Goal: Task Accomplishment & Management: Use online tool/utility

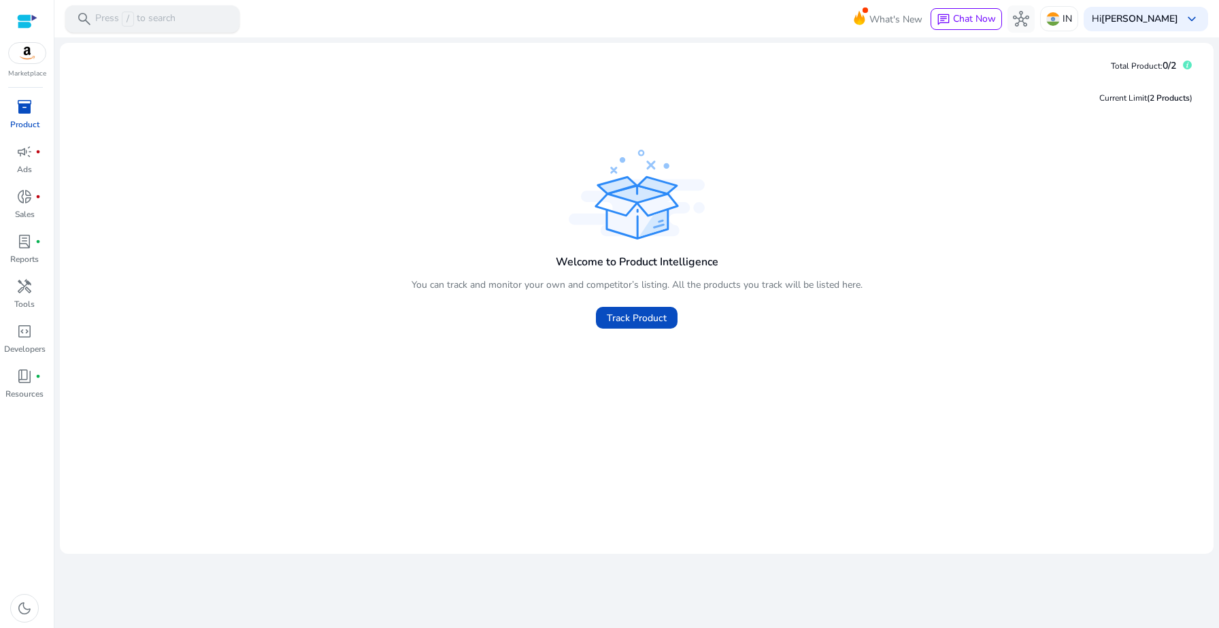
click at [162, 21] on p "Press / to search" at bounding box center [135, 19] width 80 height 15
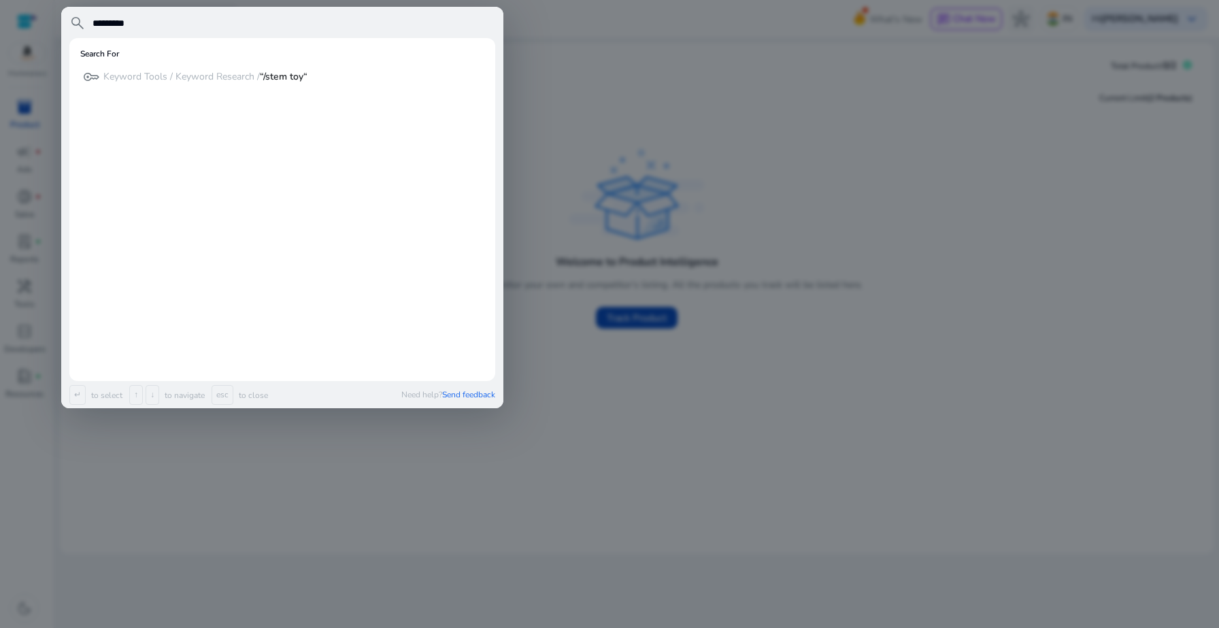
type input "*********"
click at [557, 65] on div at bounding box center [609, 314] width 1219 height 628
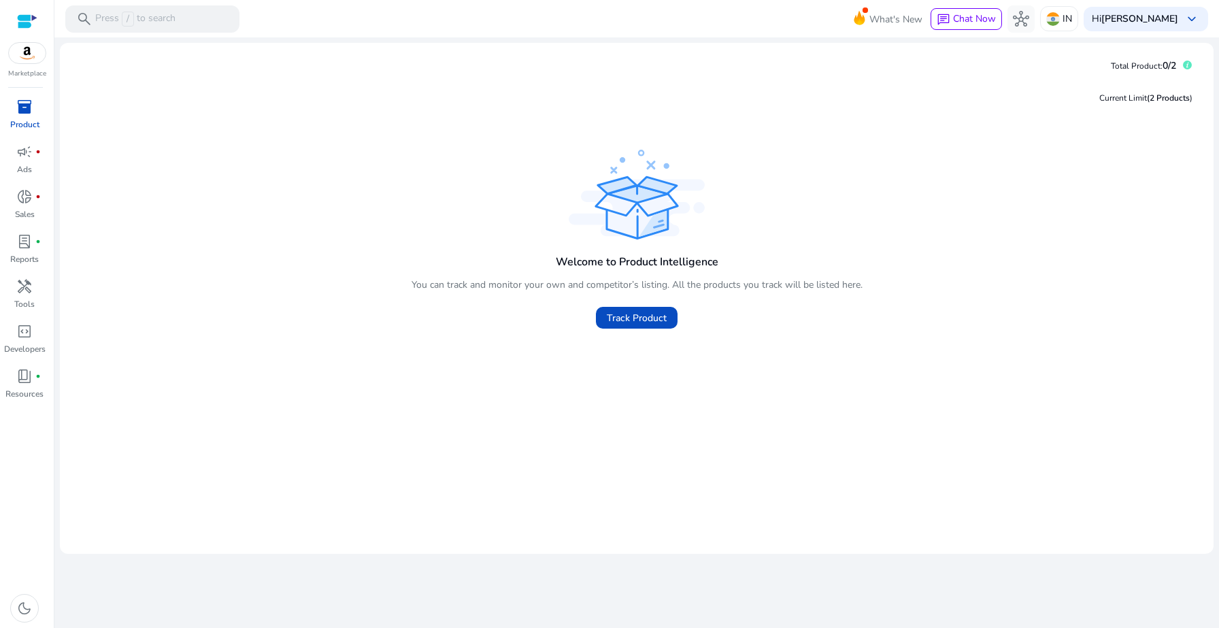
click at [33, 121] on p "Product" at bounding box center [24, 124] width 29 height 12
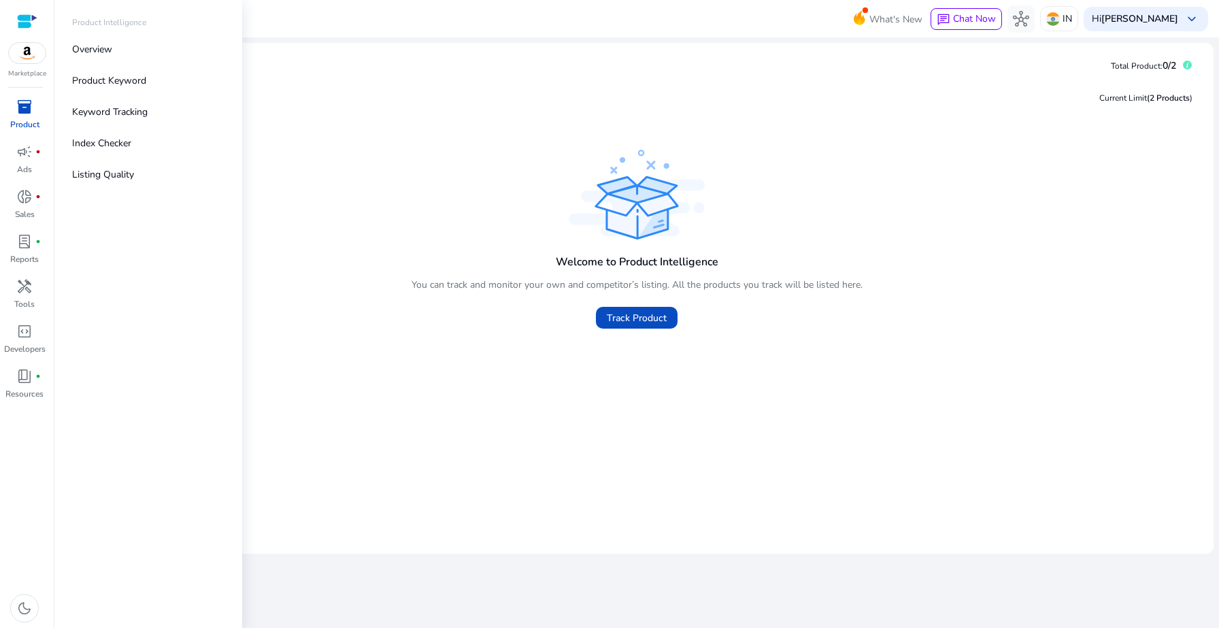
click at [31, 54] on img at bounding box center [27, 53] width 37 height 20
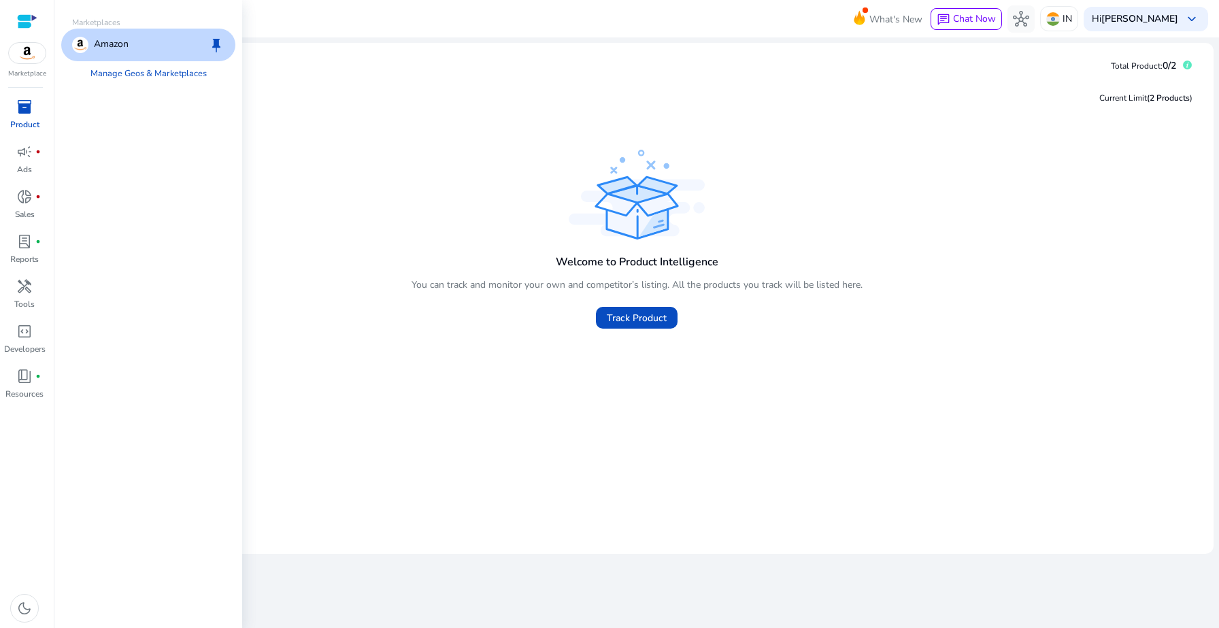
click at [19, 126] on p "Product" at bounding box center [24, 124] width 29 height 12
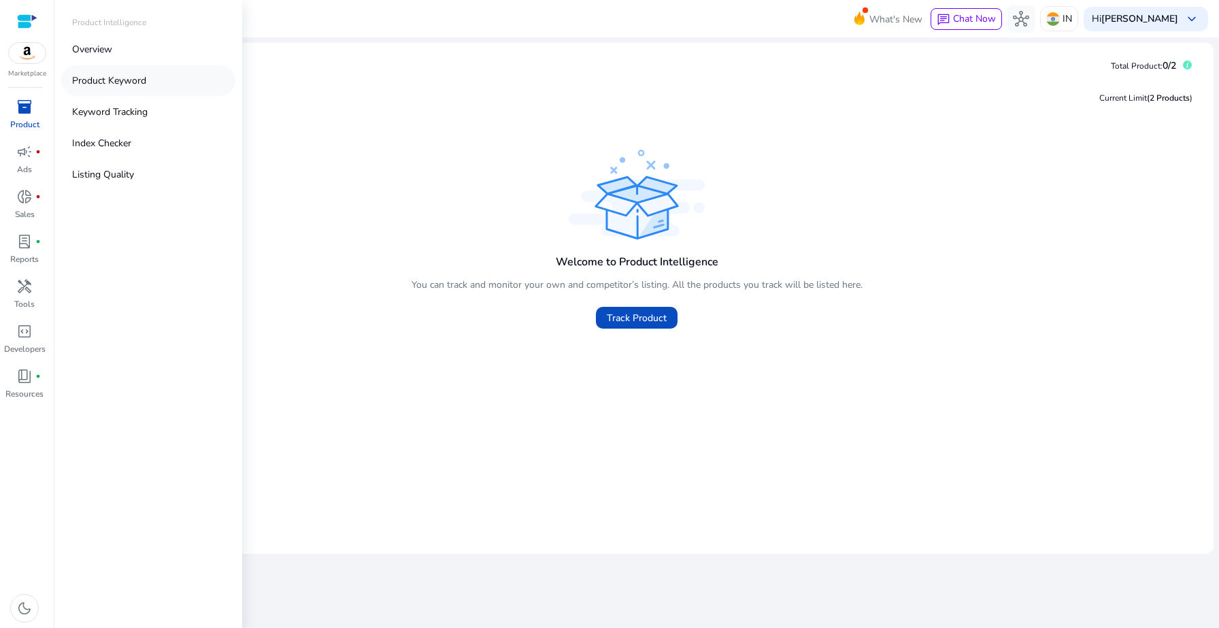
click at [124, 90] on link "Product Keyword" at bounding box center [148, 80] width 174 height 31
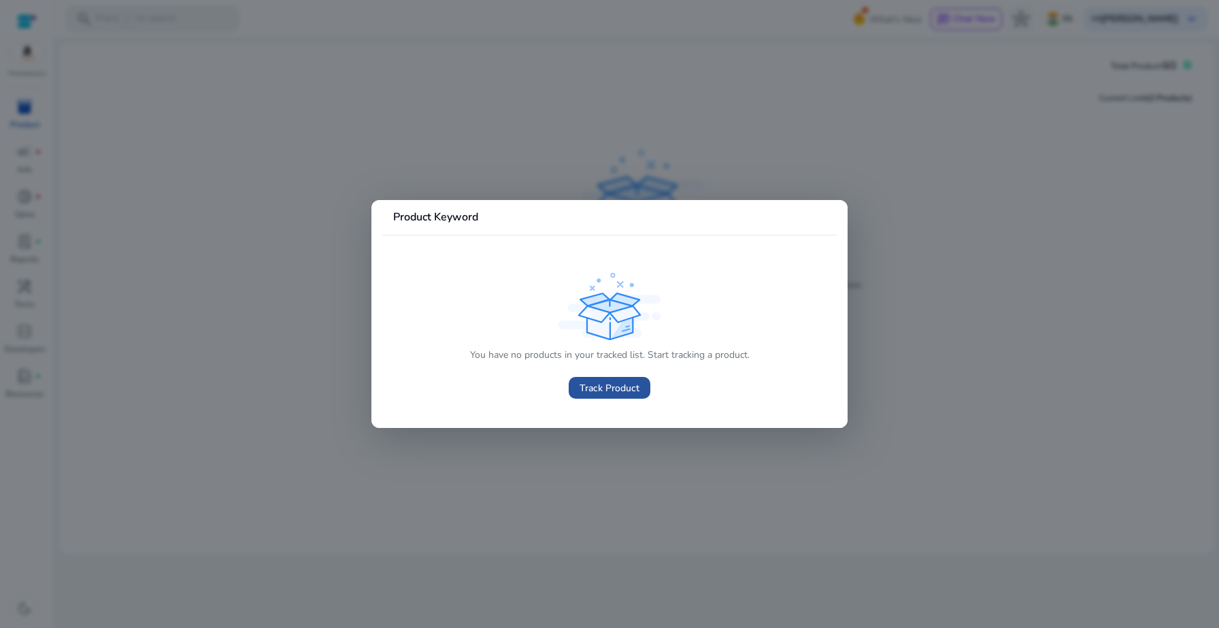
click at [588, 393] on span "Track Product" at bounding box center [609, 388] width 60 height 14
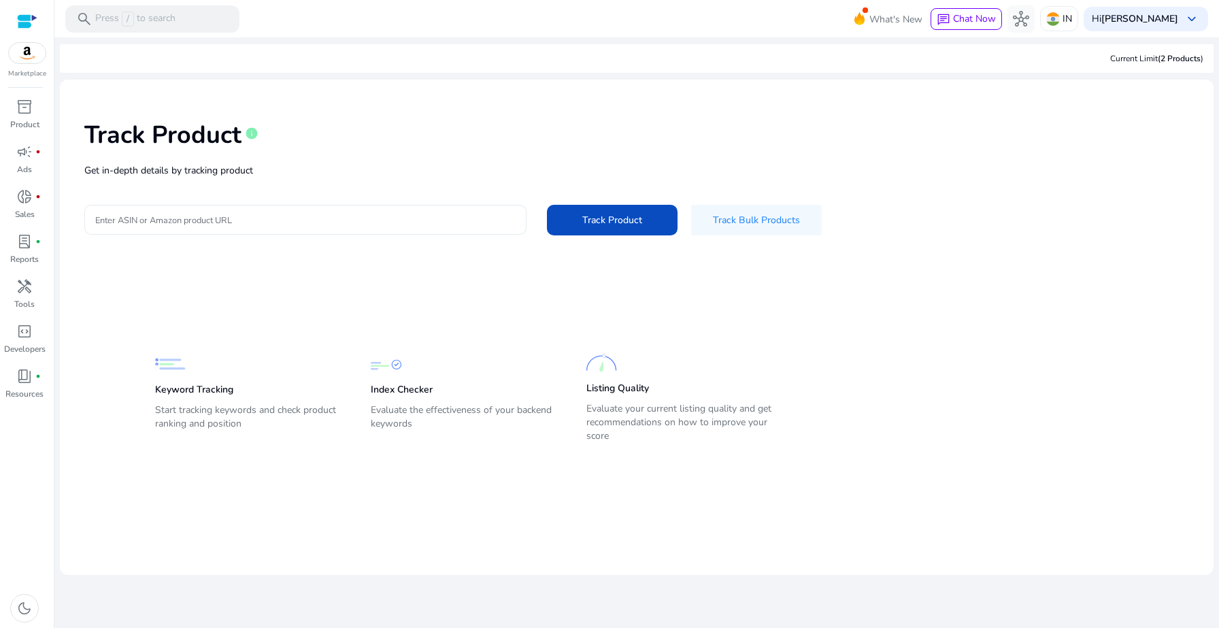
click at [413, 219] on input "Enter ASIN or Amazon product URL" at bounding box center [305, 219] width 420 height 15
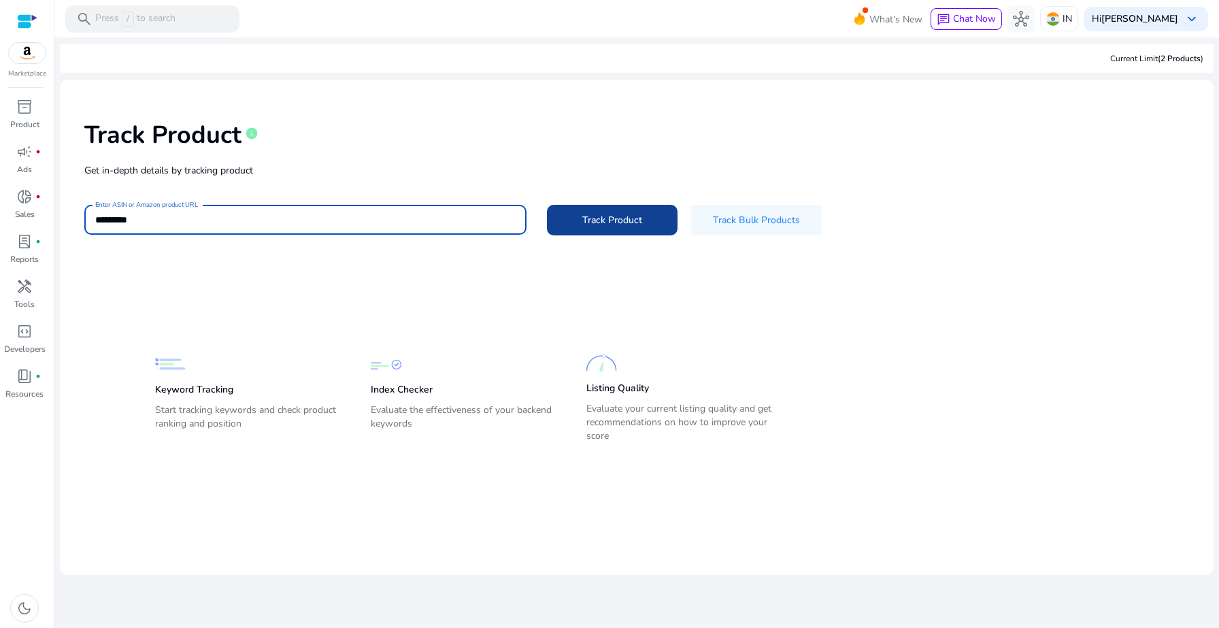
type input "*********"
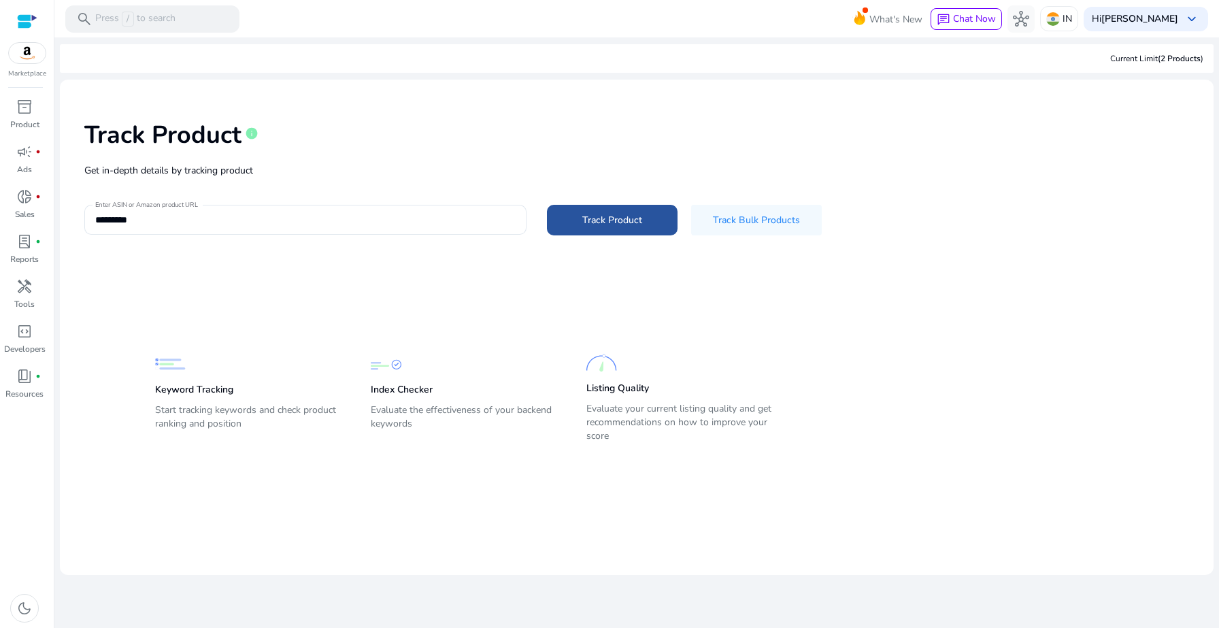
click at [613, 225] on span "Track Product" at bounding box center [612, 220] width 60 height 14
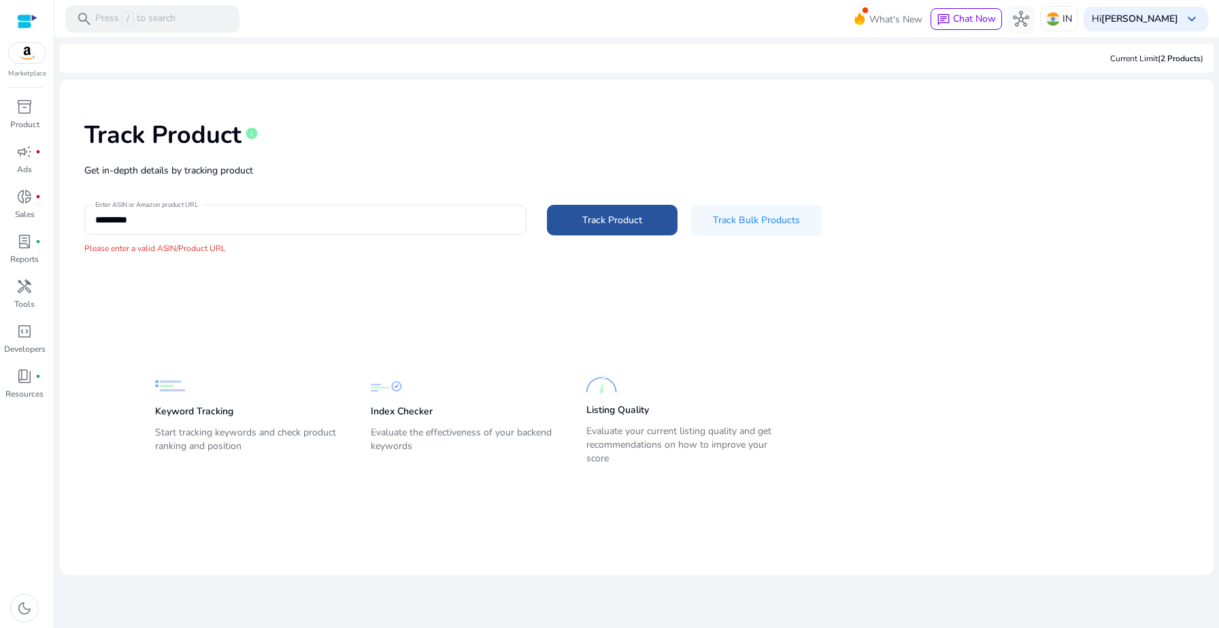
click at [613, 226] on span "Track Product" at bounding box center [612, 220] width 60 height 14
click at [747, 216] on span "Track Bulk Products" at bounding box center [756, 220] width 87 height 14
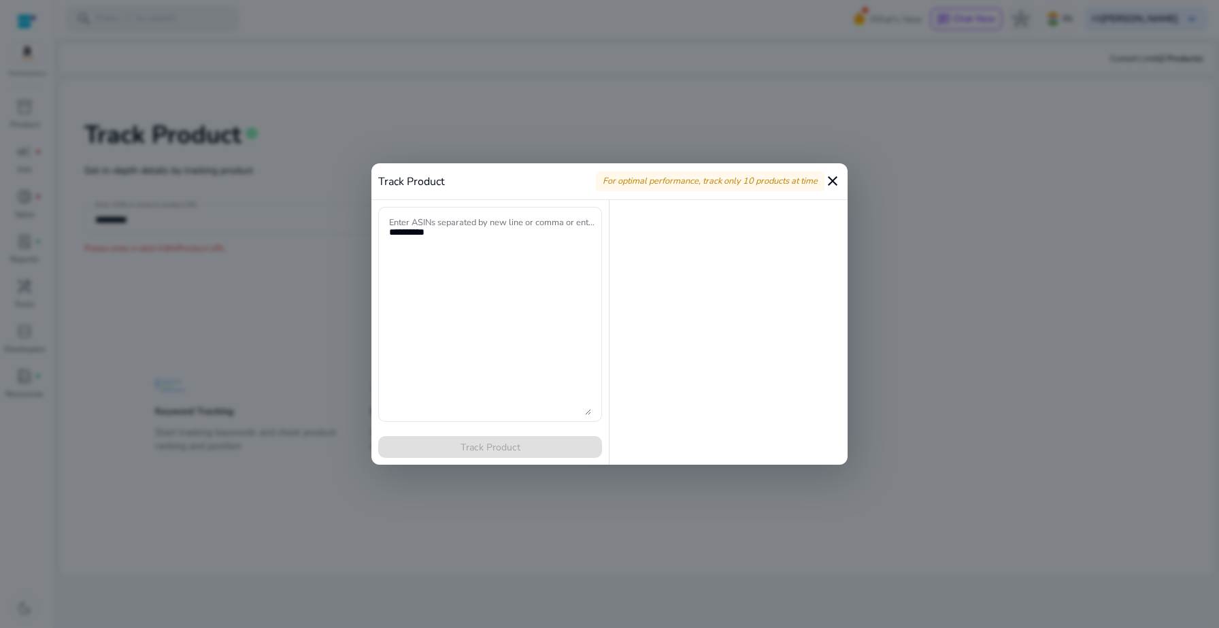
click at [837, 186] on mat-icon "close" at bounding box center [832, 181] width 16 height 16
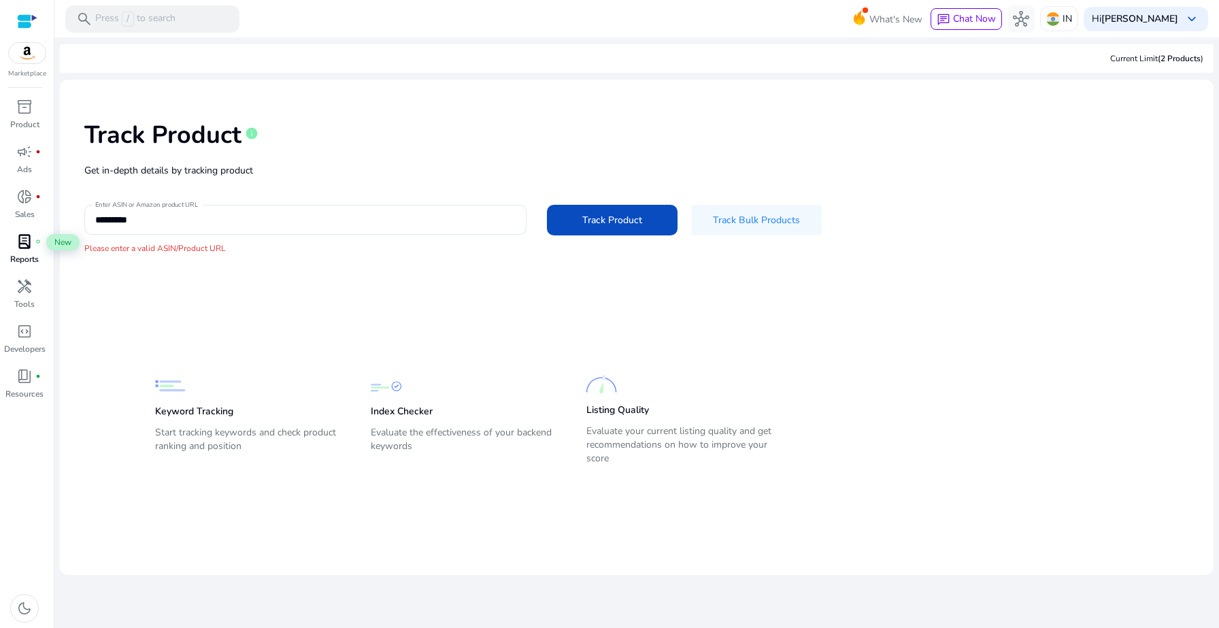
click at [31, 250] on span "lab_profile" at bounding box center [24, 241] width 16 height 16
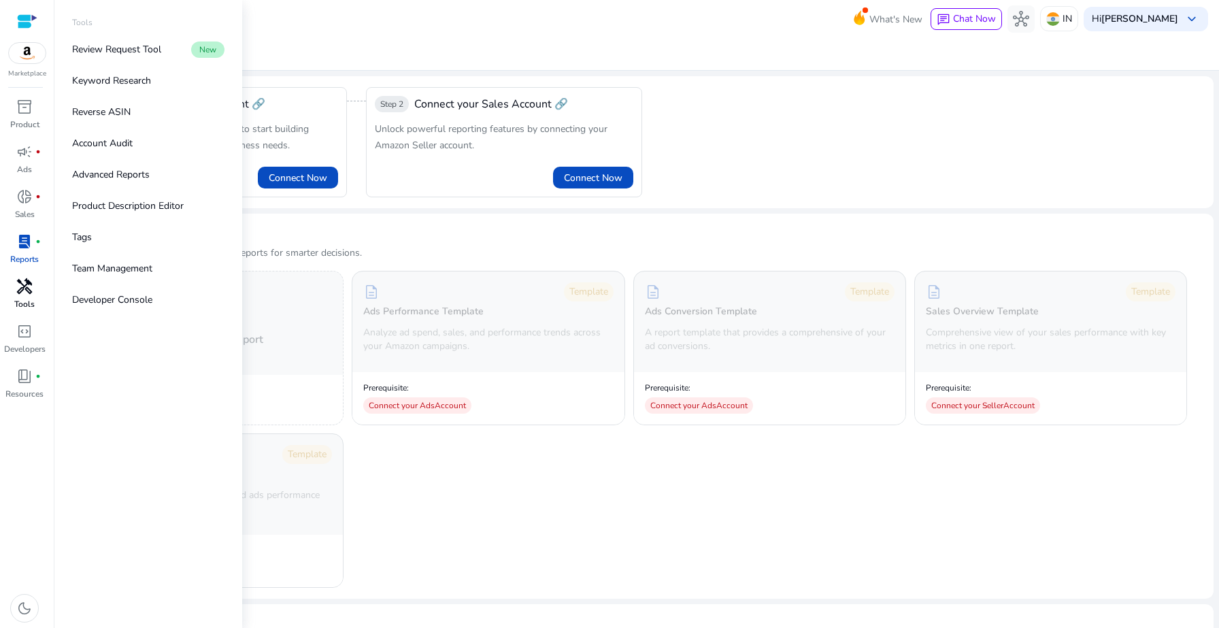
click at [33, 292] on div "handyman" at bounding box center [24, 286] width 38 height 22
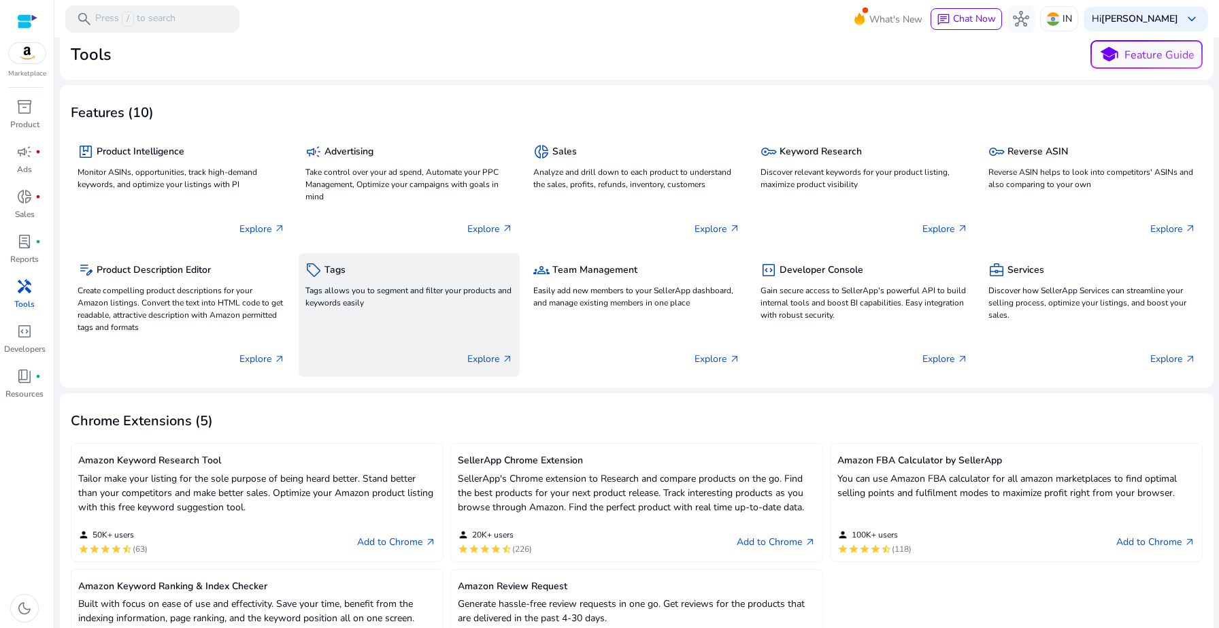
scroll to position [15, 0]
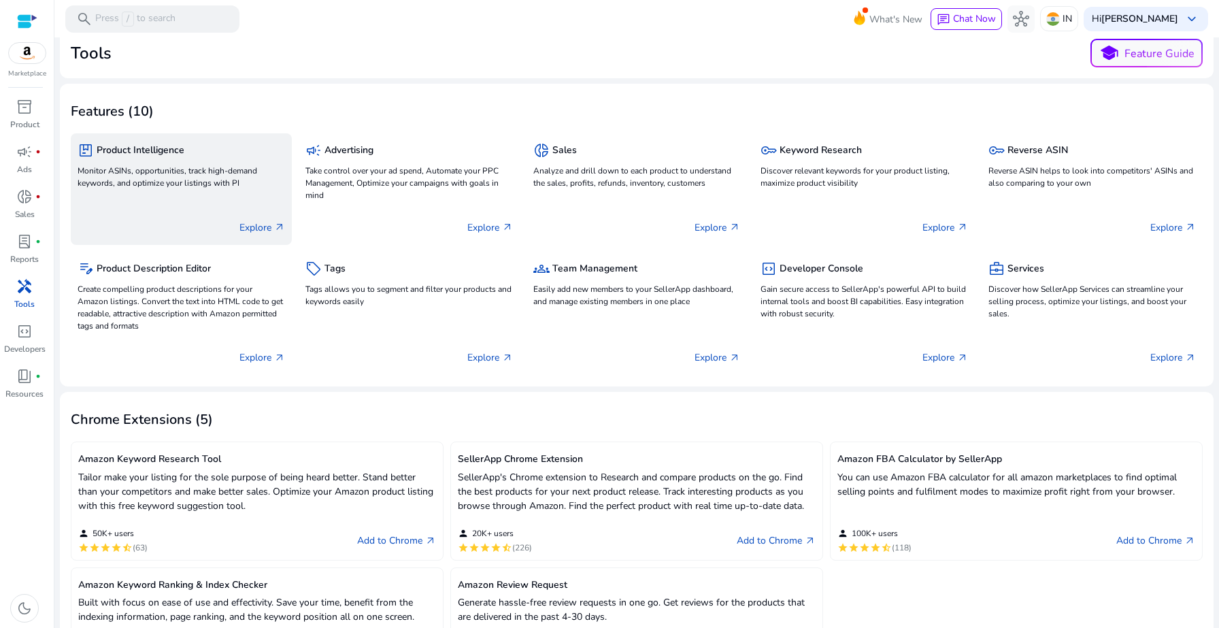
click at [254, 226] on p "Explore arrow_outward" at bounding box center [262, 227] width 46 height 14
